Goal: Use online tool/utility: Utilize a website feature to perform a specific function

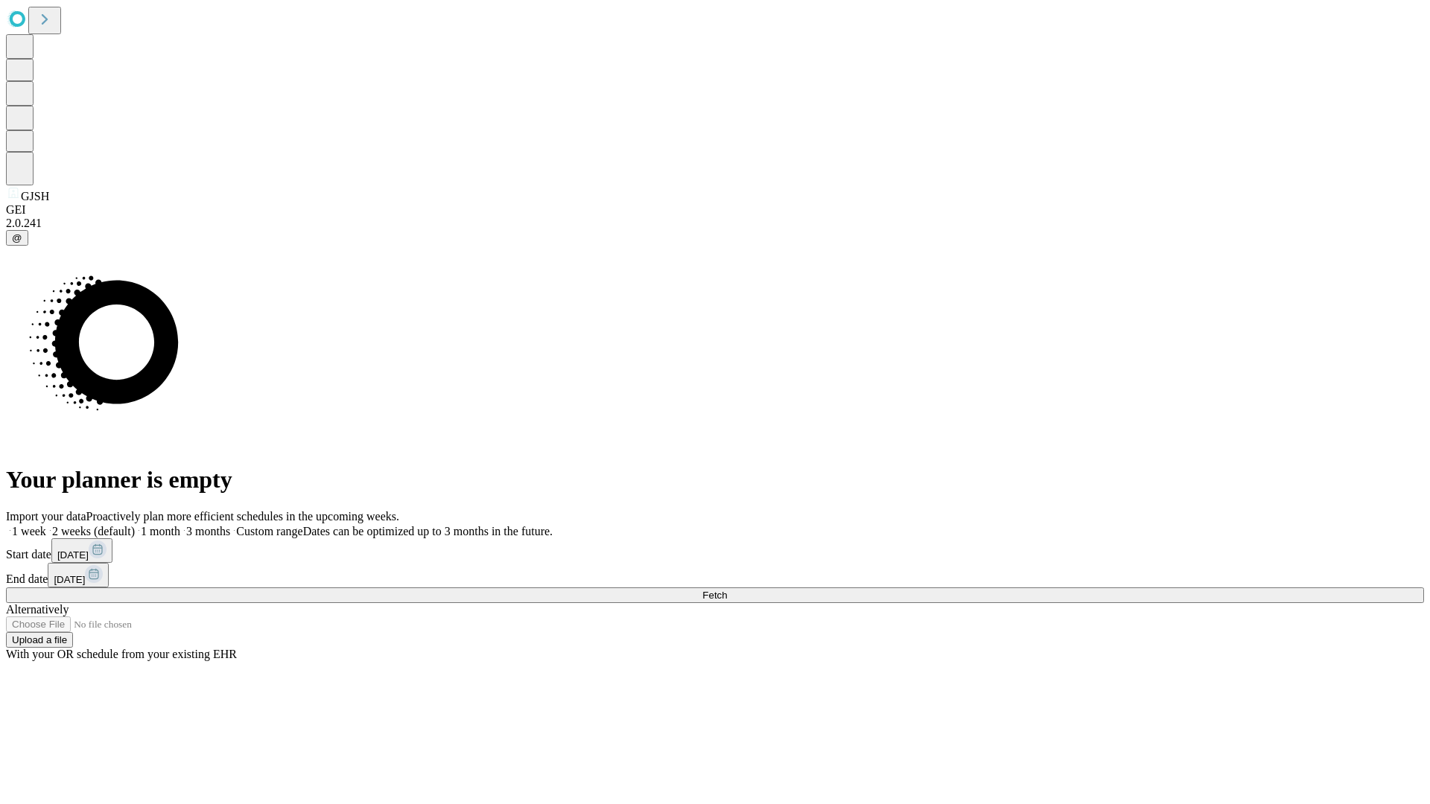
click at [727, 590] on span "Fetch" at bounding box center [714, 595] width 25 height 11
